Goal: Transaction & Acquisition: Download file/media

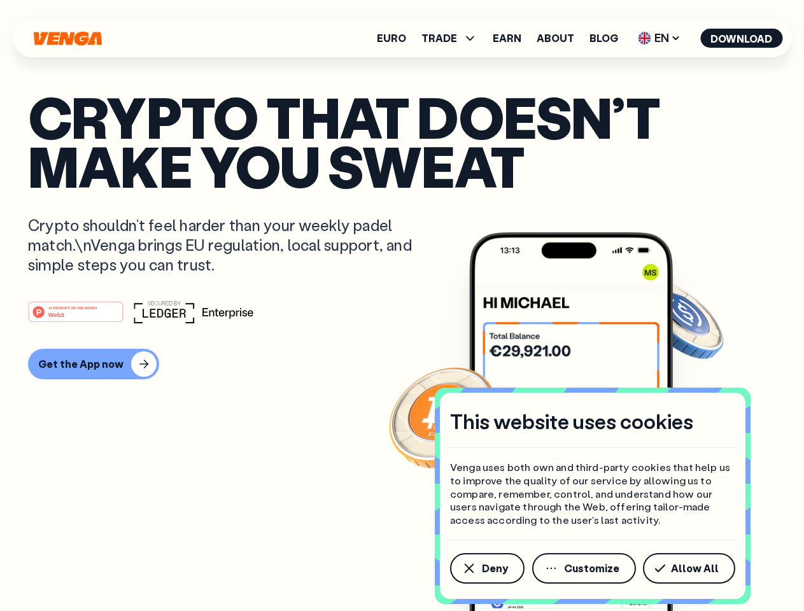
click at [401, 305] on div "#1 PRODUCT OF THE MONTH Web3" at bounding box center [402, 311] width 748 height 23
click at [486, 568] on span "Deny" at bounding box center [495, 568] width 26 height 10
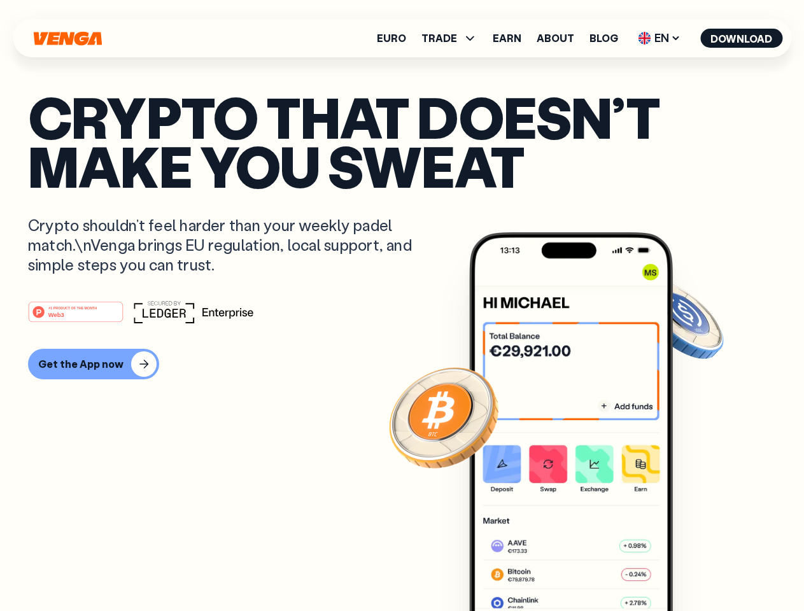
click at [585, 568] on img at bounding box center [571, 445] width 204 height 426
click at [691, 568] on article "Crypto that doesn’t make you sweat Crypto shouldn’t feel harder than your weekl…" at bounding box center [402, 330] width 748 height 477
click at [453, 38] on span "TRADE" at bounding box center [439, 38] width 36 height 10
click at [659, 38] on span "EN" at bounding box center [659, 38] width 52 height 20
click at [741, 38] on button "Download" at bounding box center [741, 38] width 82 height 19
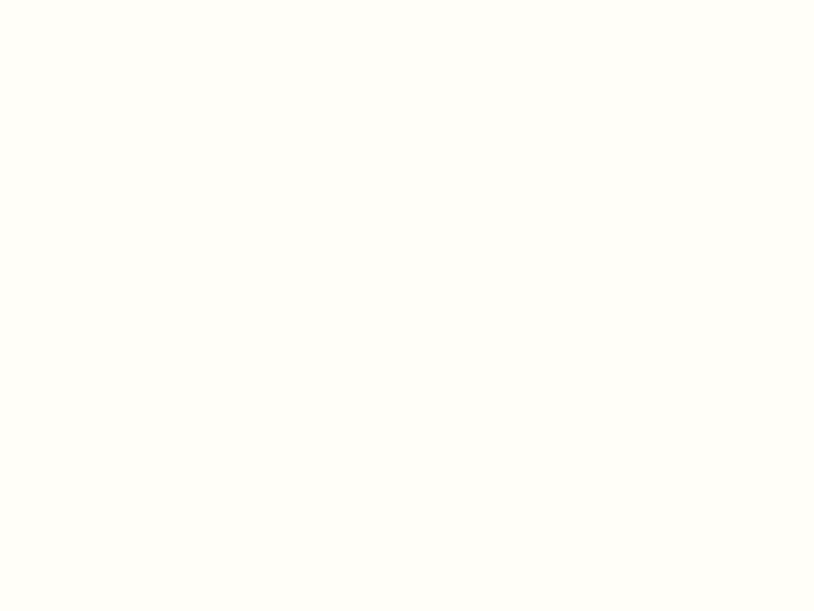
click at [92, 0] on html "This website uses cookies Venga uses both own and third-party cookies that help…" at bounding box center [407, 0] width 814 height 0
click at [78, 0] on html "This website uses cookies Venga uses both own and third-party cookies that help…" at bounding box center [407, 0] width 814 height 0
